Goal: Complete application form

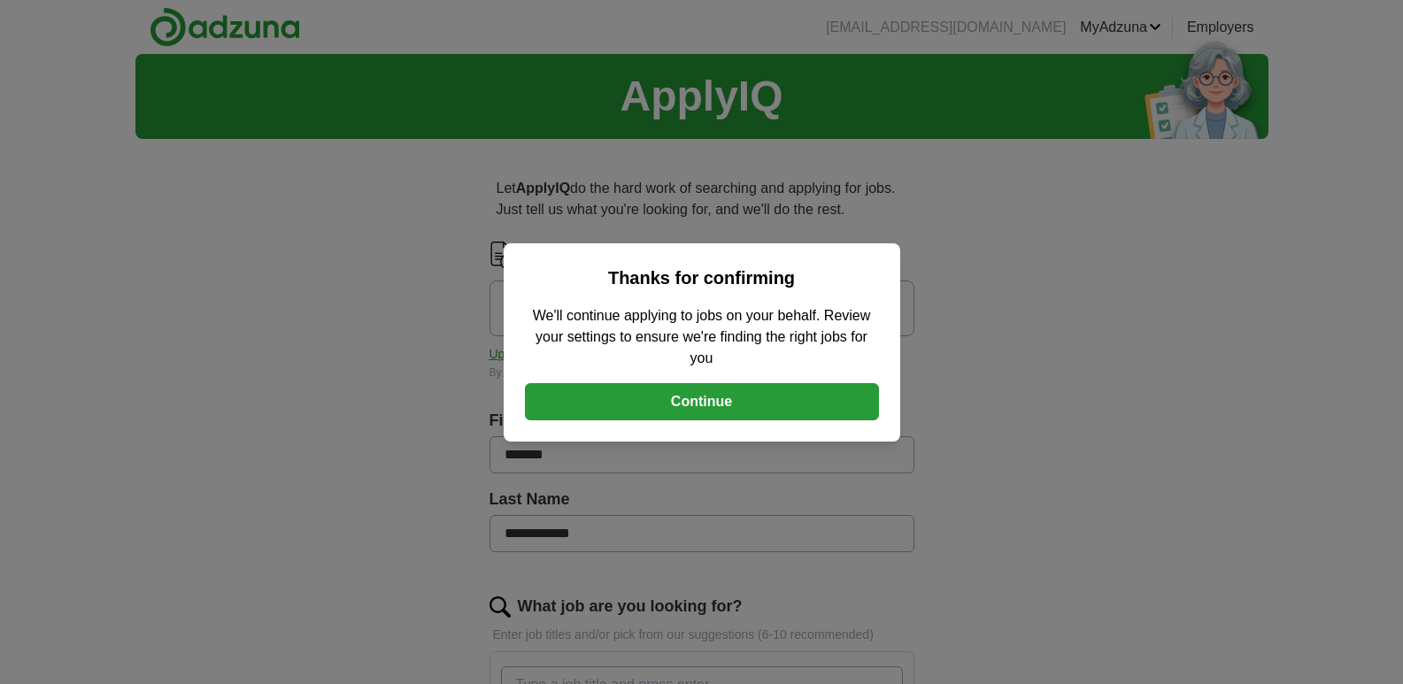
drag, startPoint x: 0, startPoint y: 0, endPoint x: 731, endPoint y: 423, distance: 844.6
click at [731, 420] on button "Continue" at bounding box center [702, 401] width 354 height 37
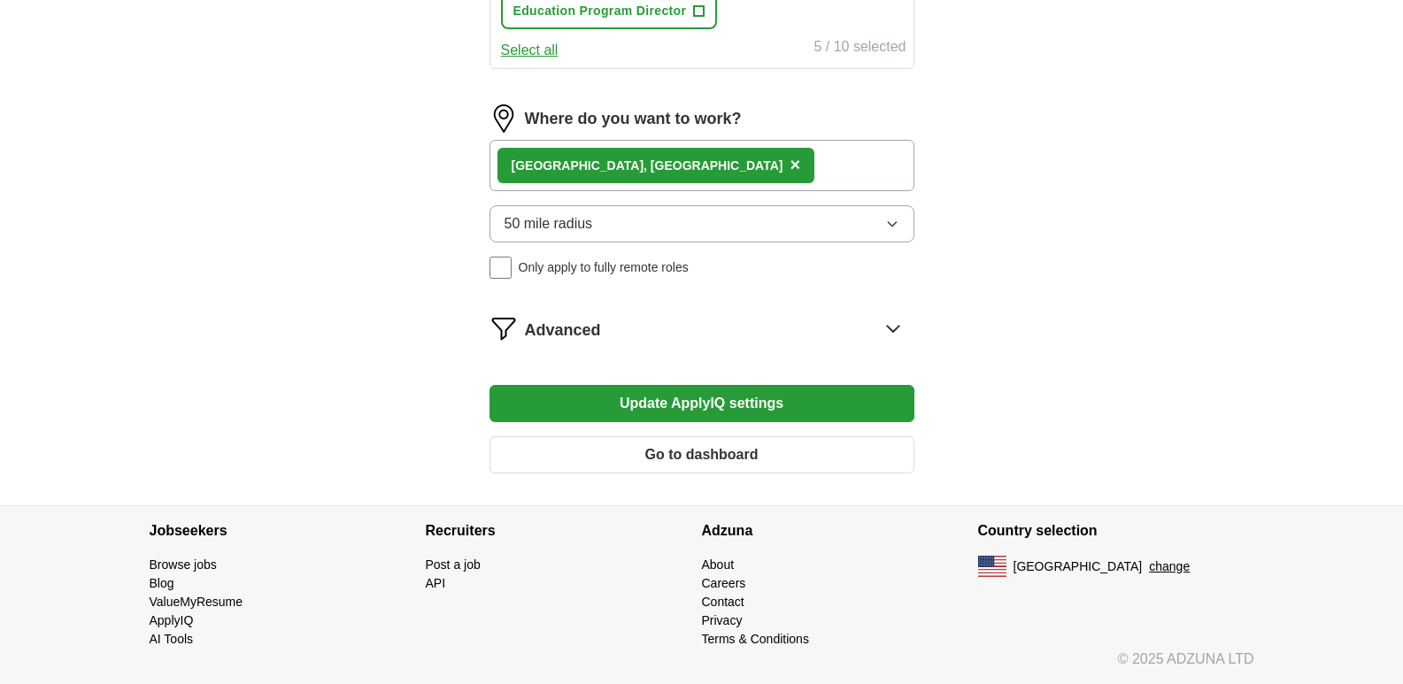
scroll to position [885, 0]
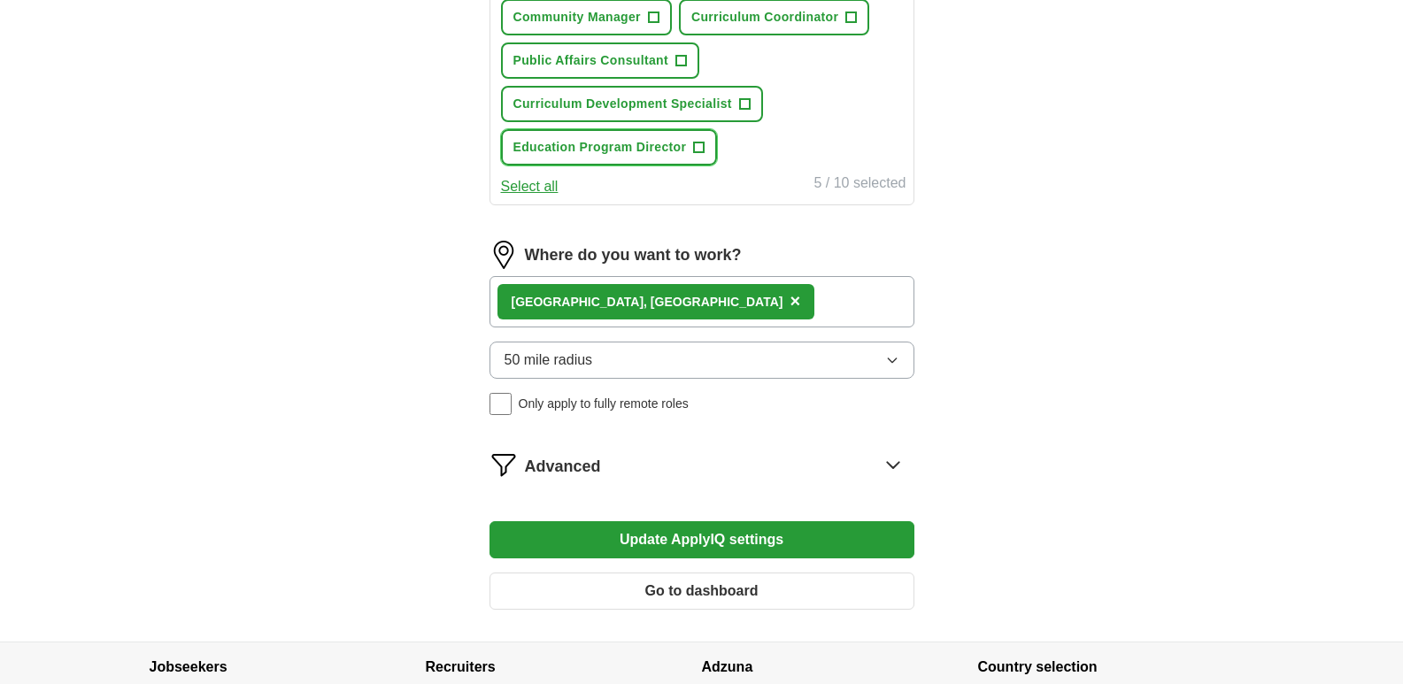
click at [704, 155] on span "+" at bounding box center [699, 148] width 11 height 14
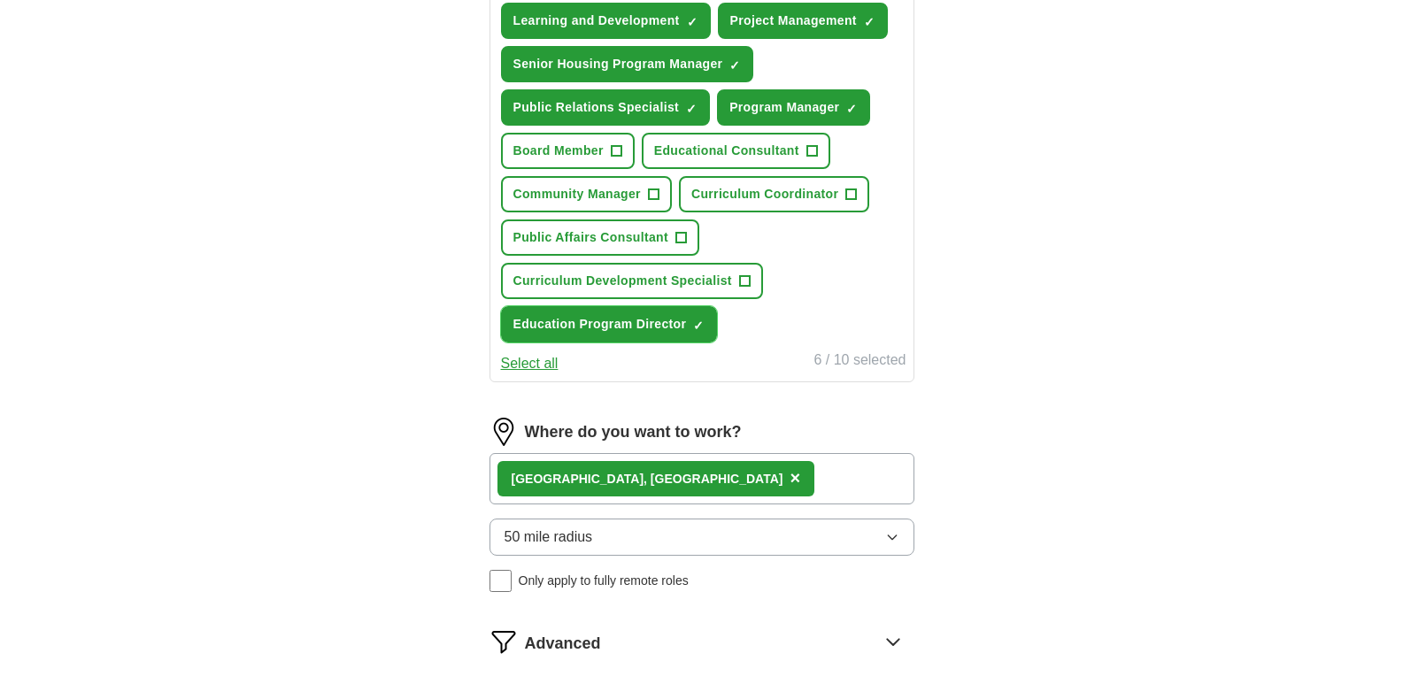
scroll to position [797, 0]
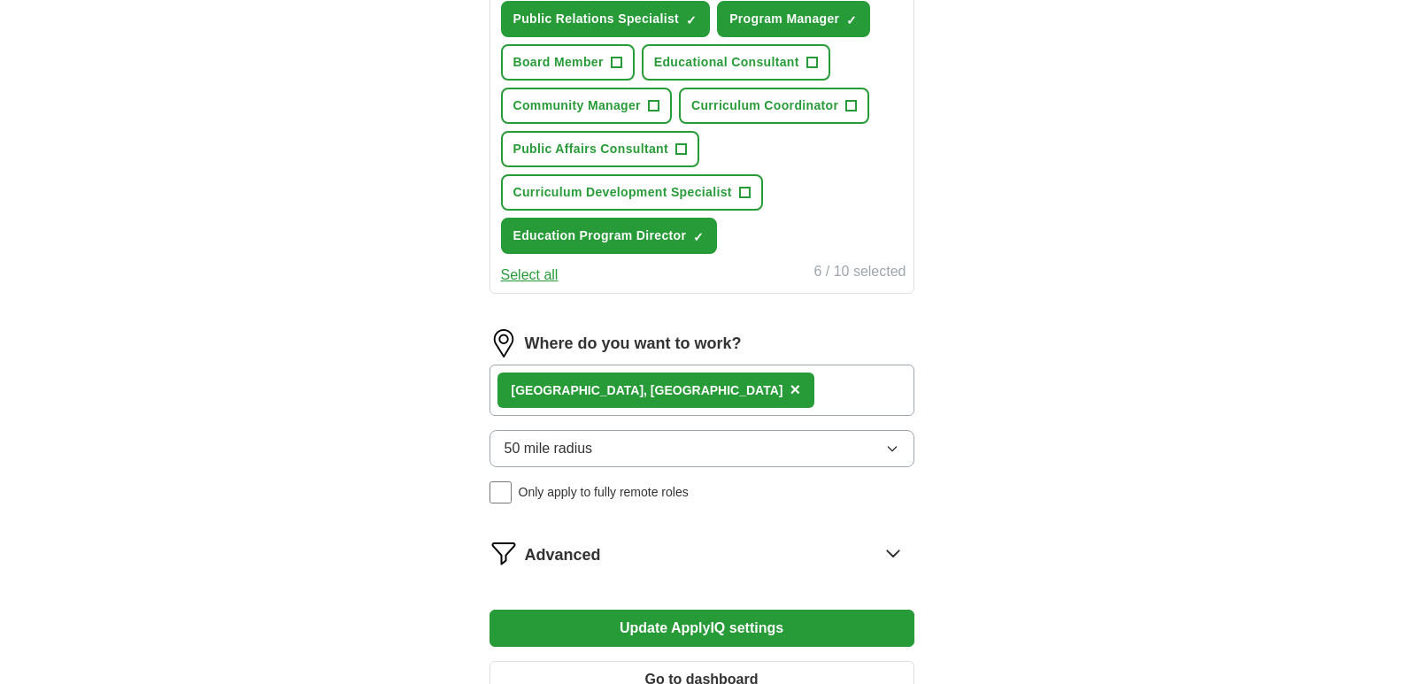
type input "Project Director"
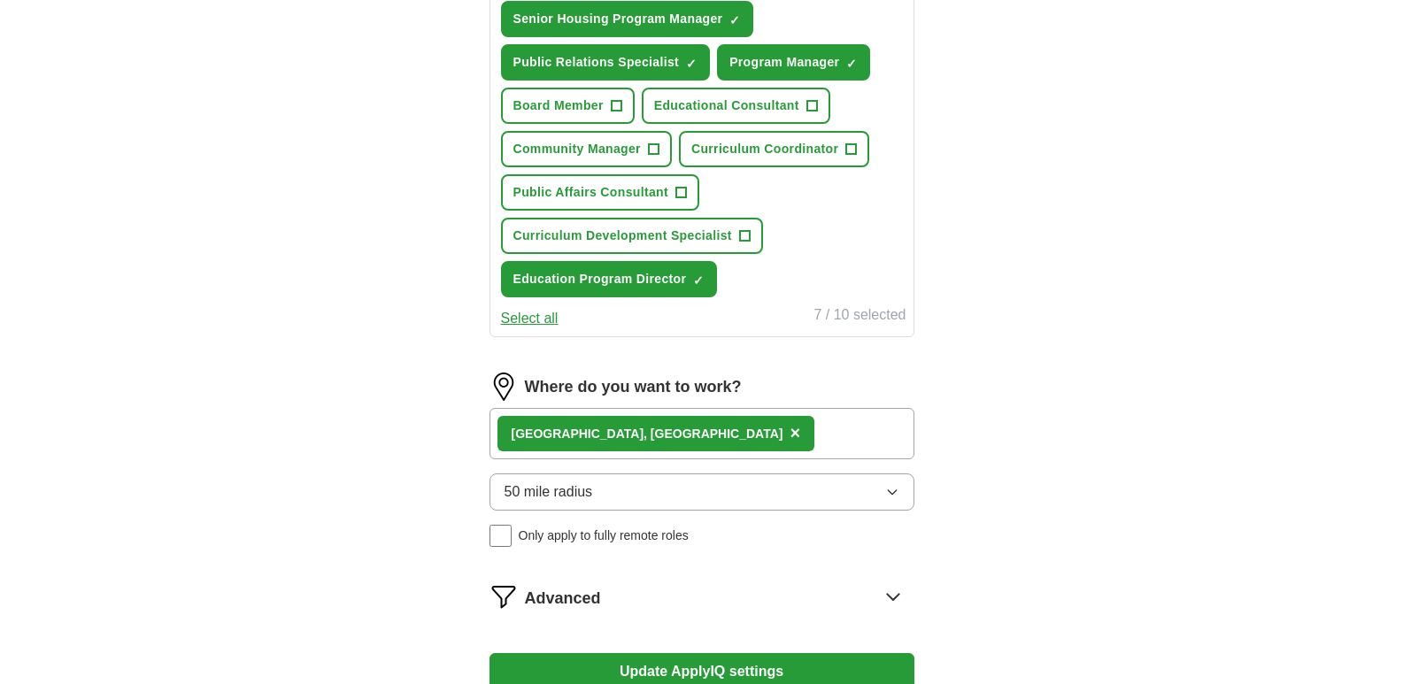
type input "Senior Program Manager"
click at [806, 113] on span "+" at bounding box center [811, 106] width 11 height 14
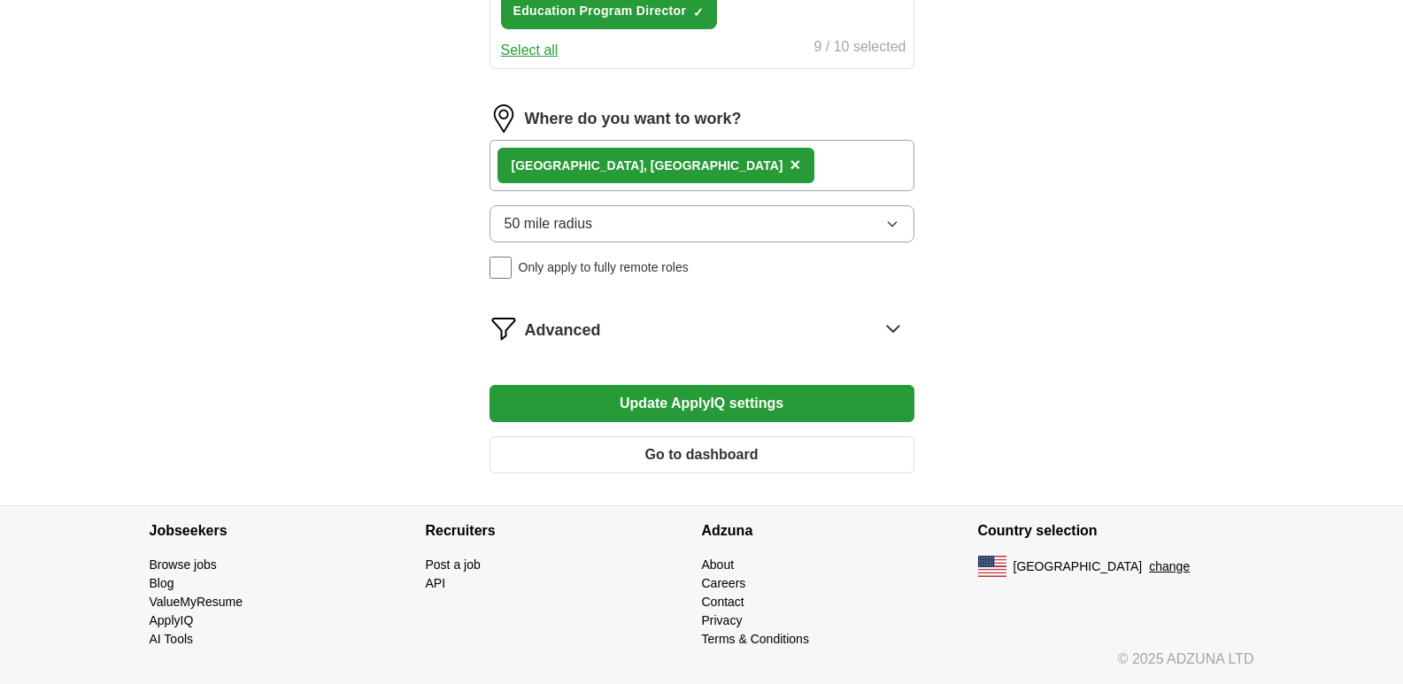
scroll to position [1593, 0]
click at [762, 422] on button "Update ApplyIQ settings" at bounding box center [701, 403] width 425 height 37
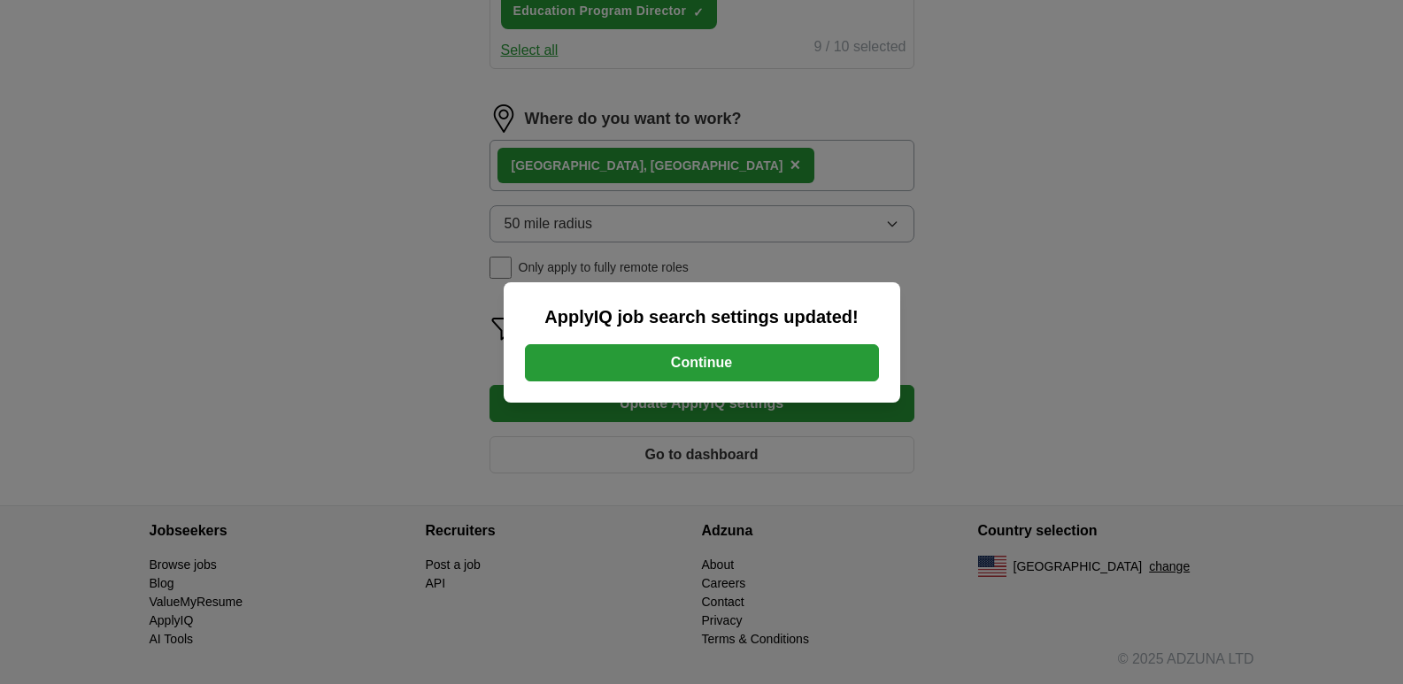
click at [733, 370] on button "Continue" at bounding box center [702, 362] width 354 height 37
